Goal: Task Accomplishment & Management: Use online tool/utility

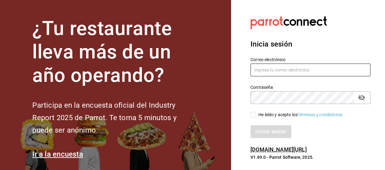
type input "marco.ramirez@grupocosteno.com"
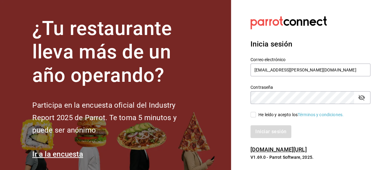
click at [257, 113] on span "He leído y acepto los Términos y condiciones." at bounding box center [300, 115] width 88 height 6
click at [256, 113] on input "He leído y acepto los Términos y condiciones." at bounding box center [252, 114] width 5 height 5
checkbox input "true"
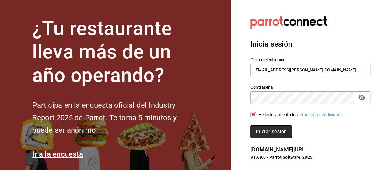
click at [259, 125] on button "Iniciar sesión" at bounding box center [270, 131] width 41 height 13
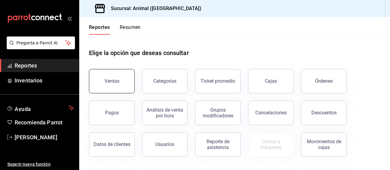
click at [131, 87] on button "Ventas" at bounding box center [112, 81] width 46 height 24
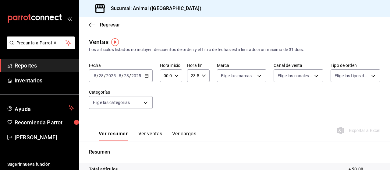
click at [144, 79] on div "[DATE] [DATE] - [DATE] [DATE]" at bounding box center [121, 75] width 64 height 13
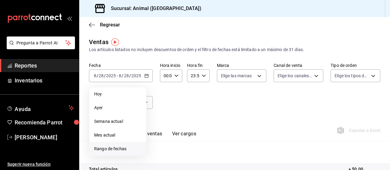
click at [112, 146] on span "Rango de fechas" at bounding box center [117, 149] width 47 height 6
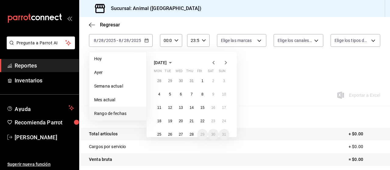
scroll to position [37, 0]
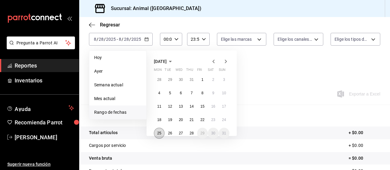
click at [161, 132] on abbr "25" at bounding box center [159, 133] width 4 height 4
click at [191, 132] on abbr "28" at bounding box center [191, 133] width 4 height 4
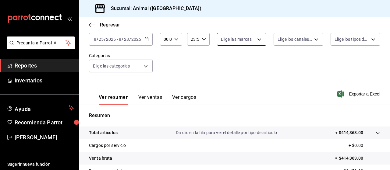
click at [253, 41] on body "Pregunta a Parrot AI Reportes Inventarios Ayuda Recomienda Parrot [PERSON_NAME]…" at bounding box center [195, 85] width 390 height 170
click at [241, 58] on div "Ver todas" at bounding box center [234, 62] width 31 height 13
type input "96838179-8fbb-4073-aae3-1789726318c8"
checkbox input "true"
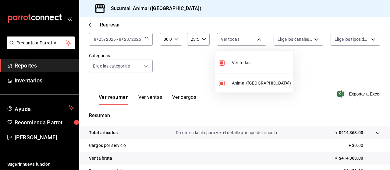
click at [290, 38] on div at bounding box center [195, 85] width 390 height 170
click at [290, 38] on body "Pregunta a Parrot AI Reportes Inventarios Ayuda Recomienda Parrot [PERSON_NAME]…" at bounding box center [195, 85] width 390 height 170
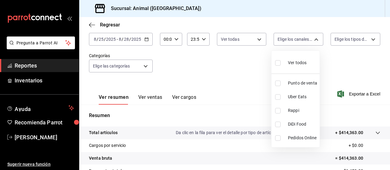
click at [286, 59] on div "Ver todos" at bounding box center [290, 62] width 31 height 13
type input "PARROT,UBER_EATS,RAPPI,DIDI_FOOD,ONLINE"
checkbox input "true"
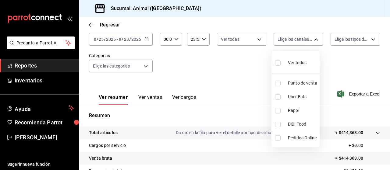
checkbox input "true"
click at [343, 43] on div at bounding box center [195, 85] width 390 height 170
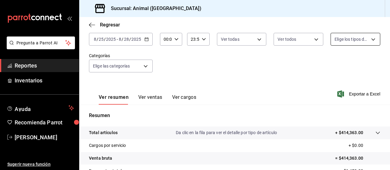
click at [340, 38] on body "Pregunta a Parrot AI Reportes Inventarios Ayuda Recomienda Parrot [PERSON_NAME]…" at bounding box center [195, 85] width 390 height 170
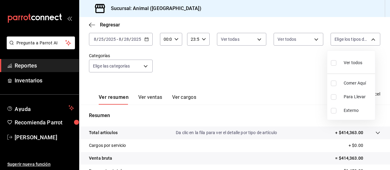
click at [336, 61] on label at bounding box center [334, 62] width 8 height 9
click at [336, 61] on input "checkbox" at bounding box center [332, 62] width 5 height 5
checkbox input "false"
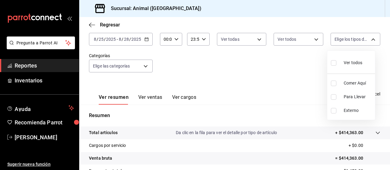
checkbox input "false"
click at [331, 61] on input "checkbox" at bounding box center [332, 62] width 5 height 5
checkbox input "true"
type input "89cc3392-1a89-49ed-91c4-e66ea58282e1,025cf6ae-25b7-4698-bb98-3d77af74a196,EXTER…"
checkbox input "true"
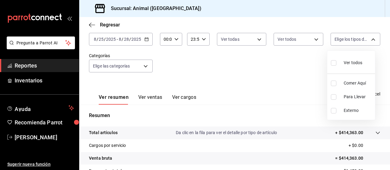
checkbox input "true"
click at [135, 65] on div at bounding box center [195, 85] width 390 height 170
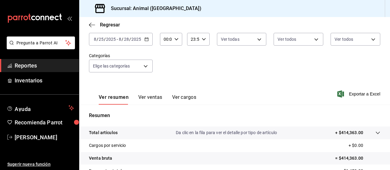
click at [135, 65] on body "Pregunta a Parrot AI Reportes Inventarios Ayuda Recomienda Parrot [PERSON_NAME]…" at bounding box center [195, 85] width 390 height 170
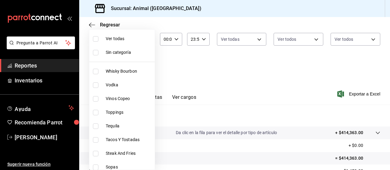
click at [123, 40] on span "Ver todas" at bounding box center [129, 39] width 47 height 6
type input "696422f3-042f-4992-a796-20cec1d2addd,ab2f2cdd-2d2d-455a-bd59-969ed93fbee5,5744a…"
checkbox input "true"
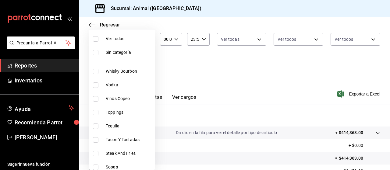
checkbox input "true"
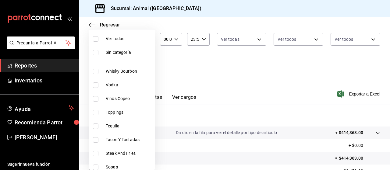
checkbox input "true"
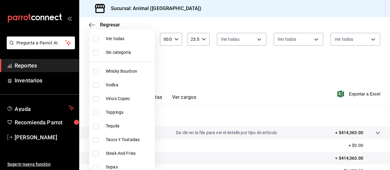
checkbox input "true"
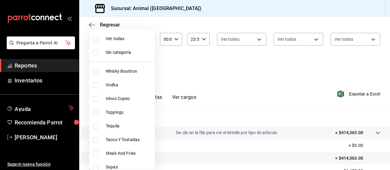
checkbox input "true"
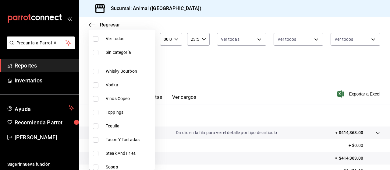
checkbox input "true"
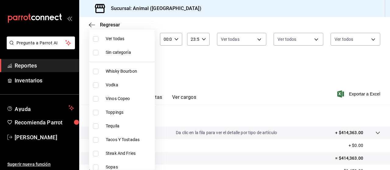
checkbox input "true"
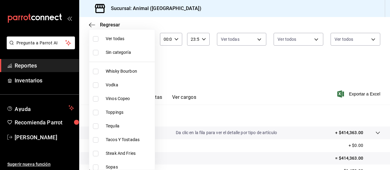
checkbox input "true"
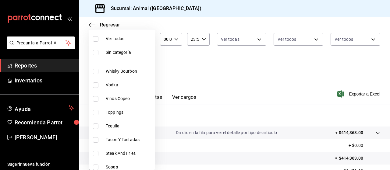
checkbox input "true"
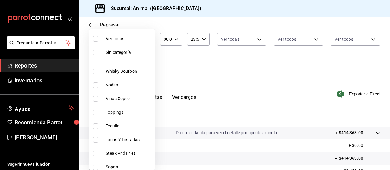
checkbox input "true"
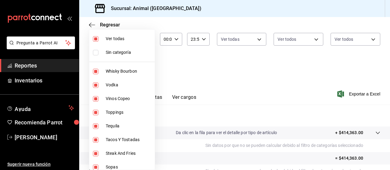
click at [251, 74] on div at bounding box center [195, 85] width 390 height 170
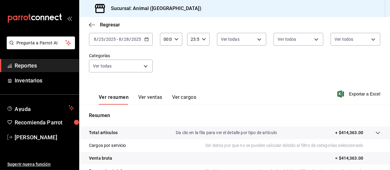
click at [251, 74] on div at bounding box center [195, 85] width 390 height 170
click at [339, 94] on span "Exportar a Excel" at bounding box center [359, 93] width 42 height 7
